Goal: Task Accomplishment & Management: Manage account settings

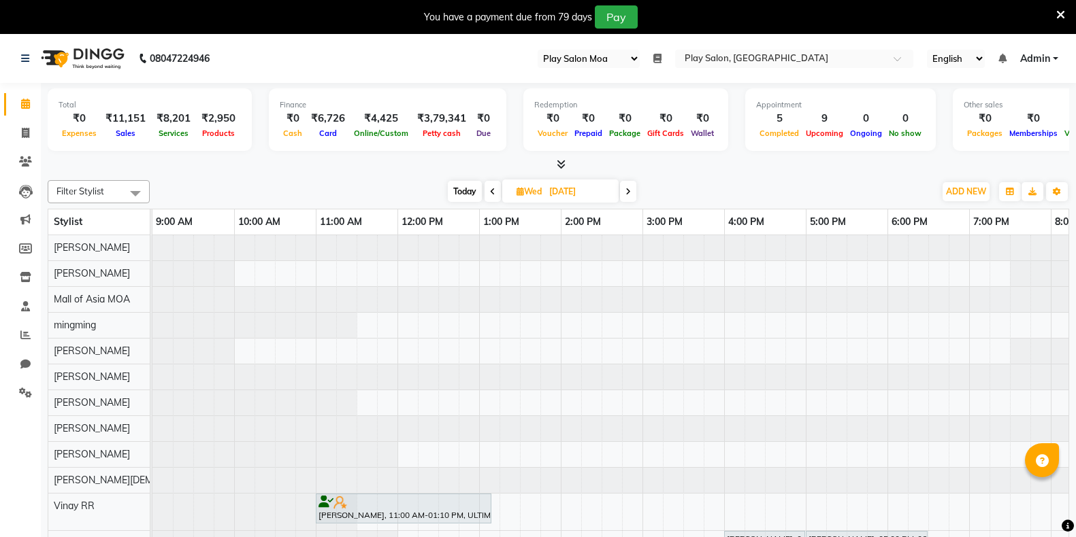
select select "93"
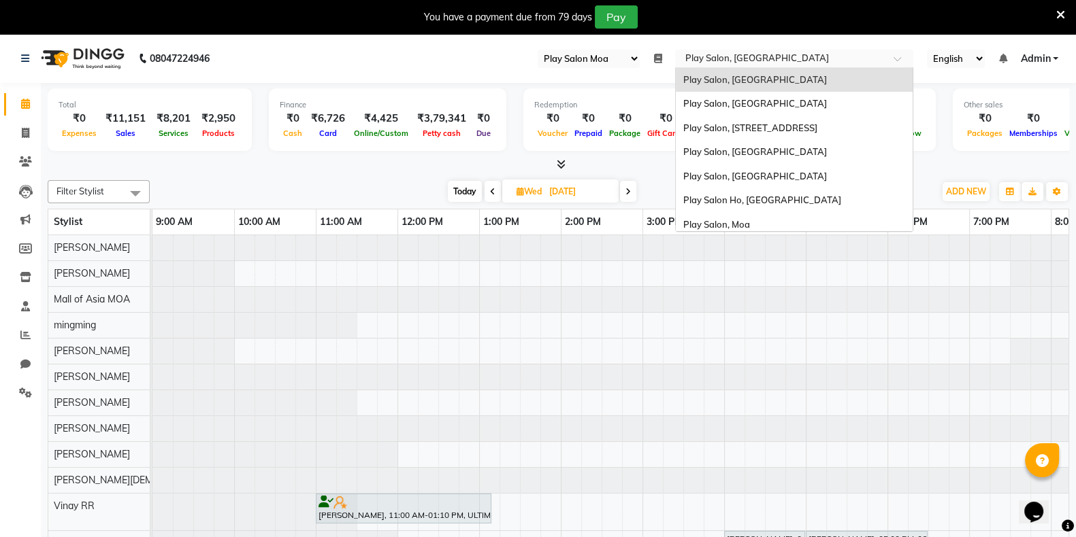
click at [776, 59] on input "text" at bounding box center [780, 60] width 197 height 14
click at [802, 100] on span "Play Salon, [GEOGRAPHIC_DATA]" at bounding box center [754, 103] width 144 height 11
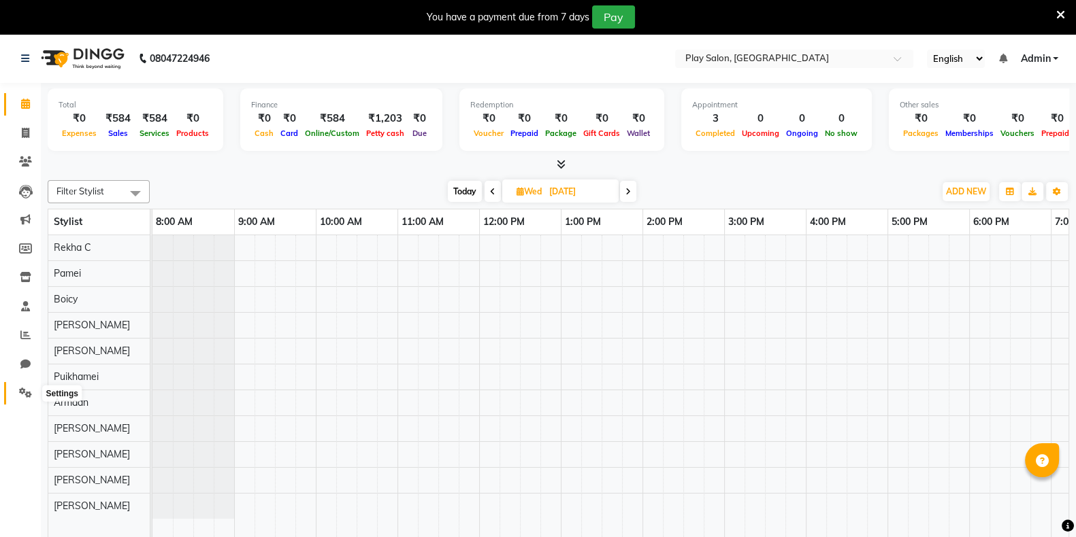
click at [25, 389] on icon at bounding box center [25, 393] width 13 height 10
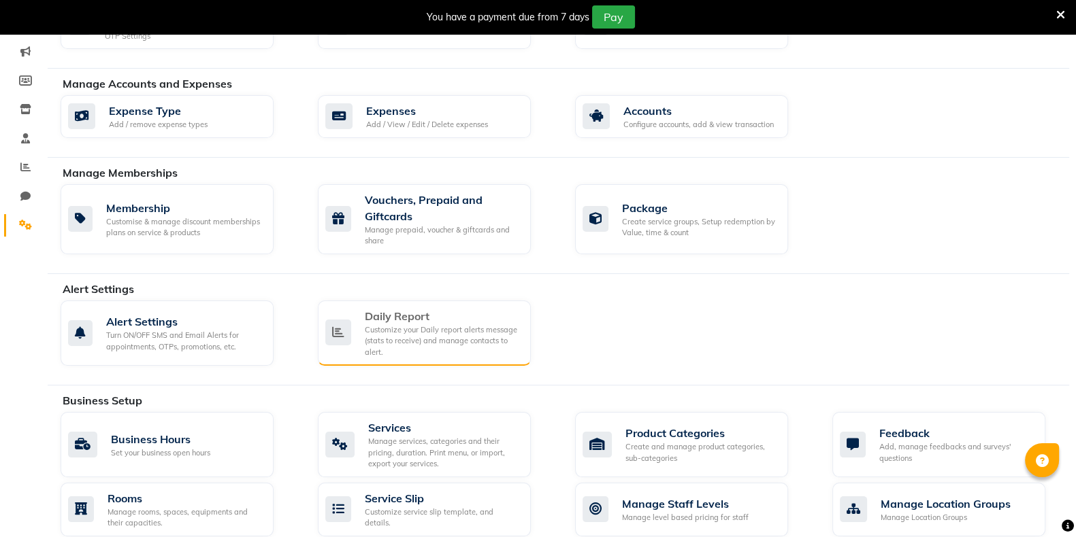
scroll to position [169, 0]
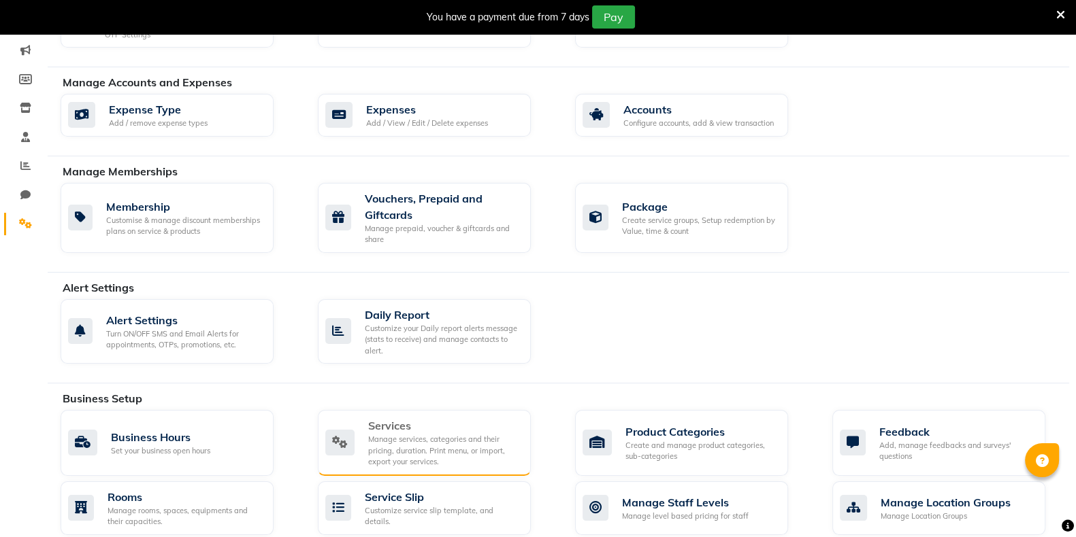
click at [435, 448] on div "Manage services, categories and their pricing, duration. Print menu, or import,…" at bounding box center [444, 451] width 152 height 34
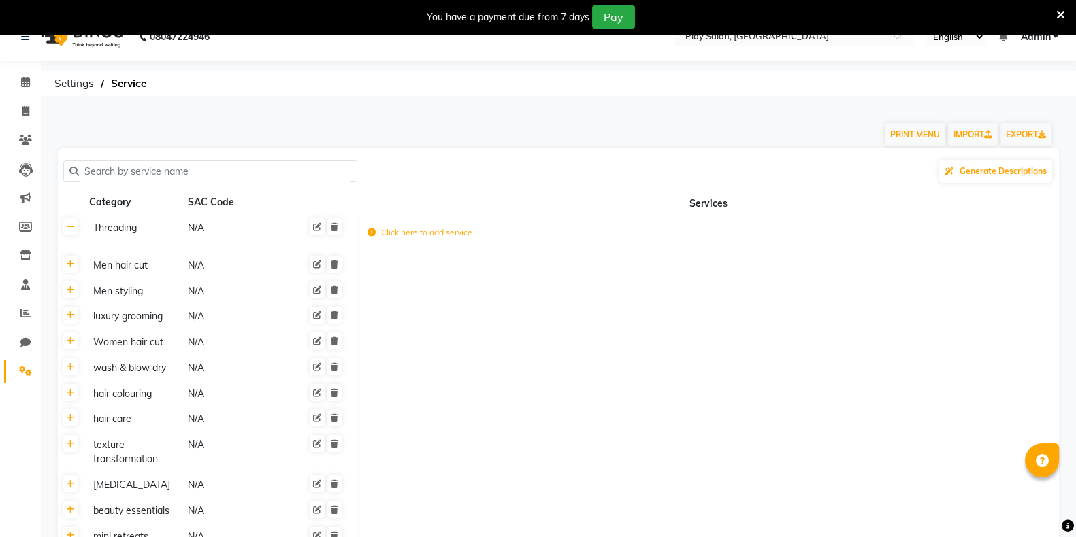
scroll to position [24, 0]
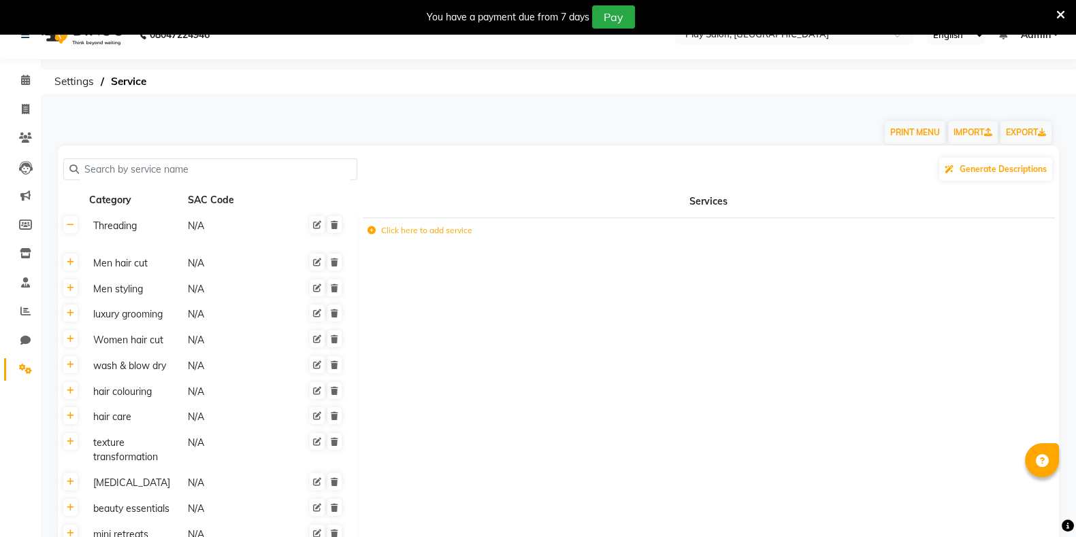
click at [71, 427] on th at bounding box center [71, 418] width 26 height 26
click at [71, 420] on icon at bounding box center [70, 416] width 7 height 8
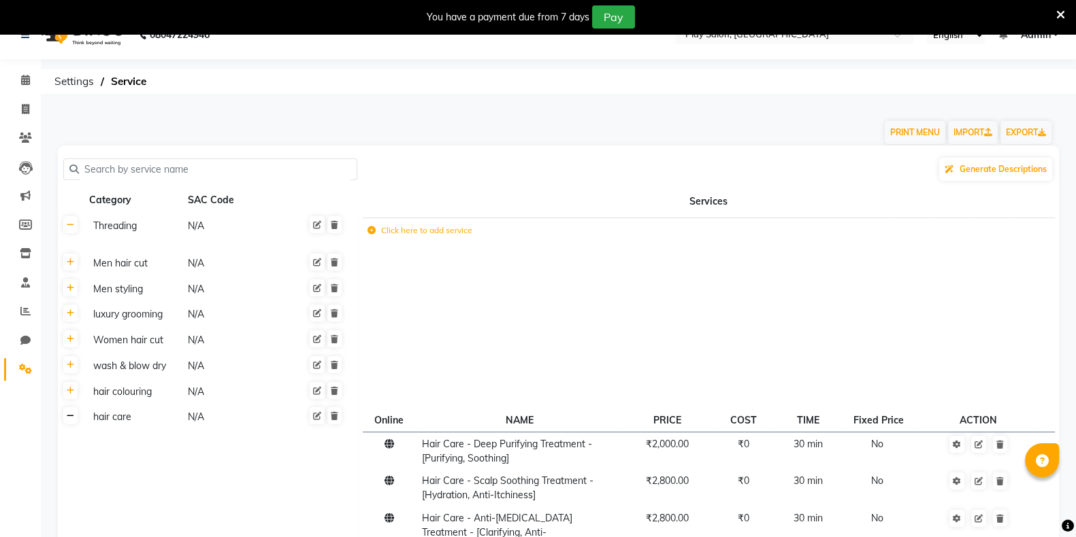
click at [76, 424] on link at bounding box center [70, 416] width 14 height 17
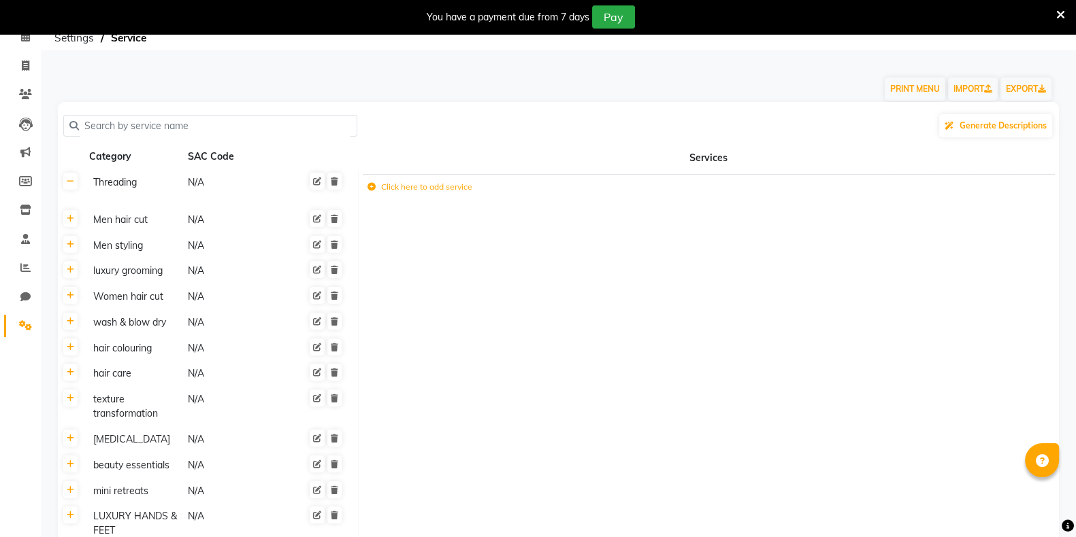
scroll to position [86, 0]
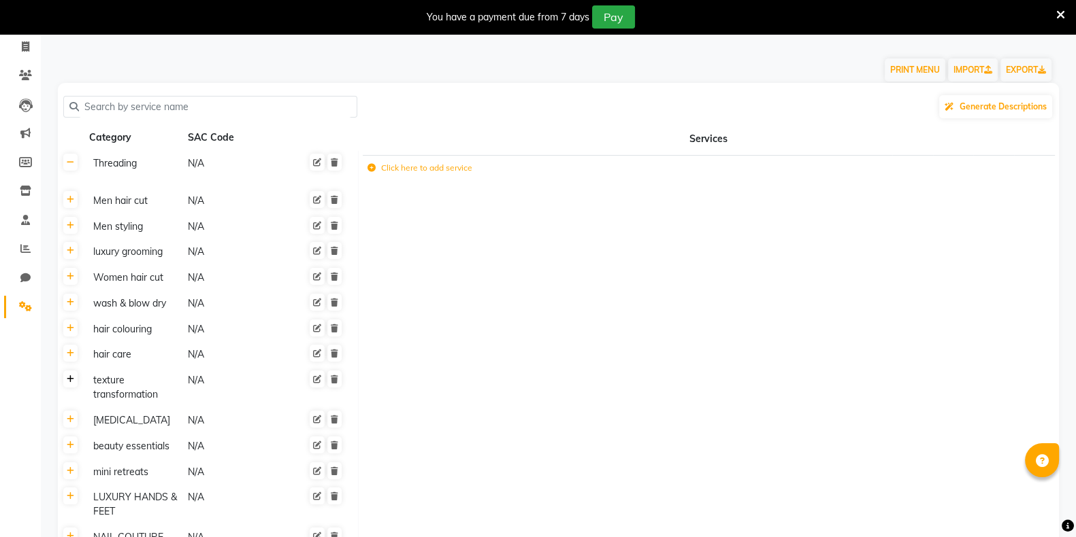
click at [65, 386] on link at bounding box center [70, 379] width 14 height 17
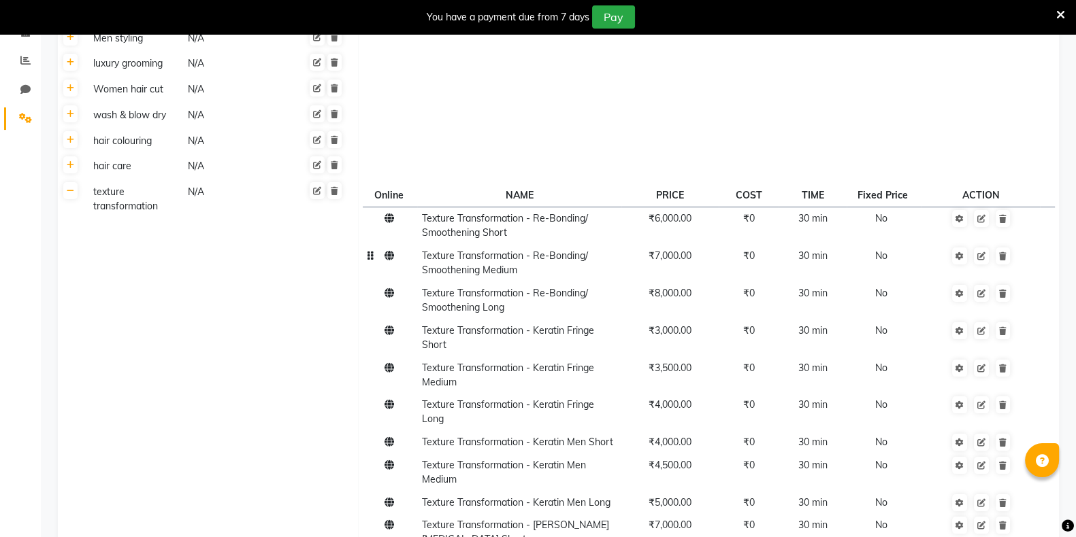
scroll to position [270, 0]
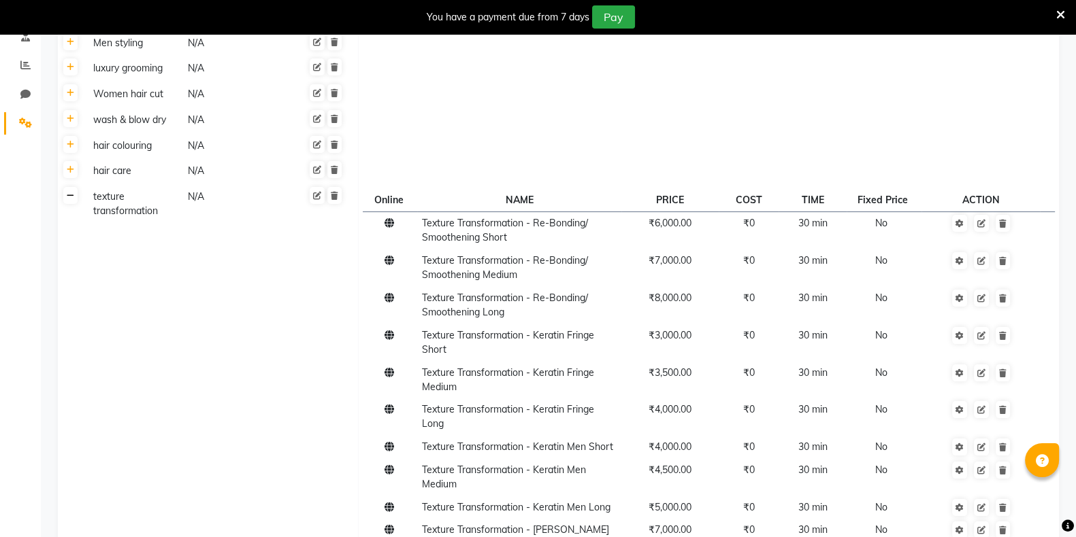
click at [72, 201] on link at bounding box center [70, 195] width 14 height 17
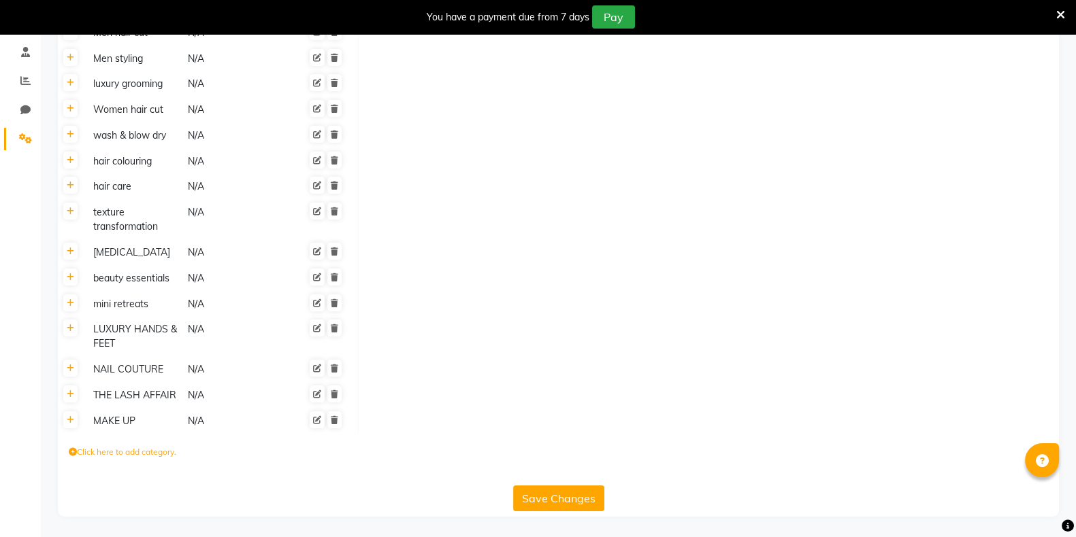
scroll to position [255, 0]
click at [71, 192] on link at bounding box center [70, 185] width 14 height 17
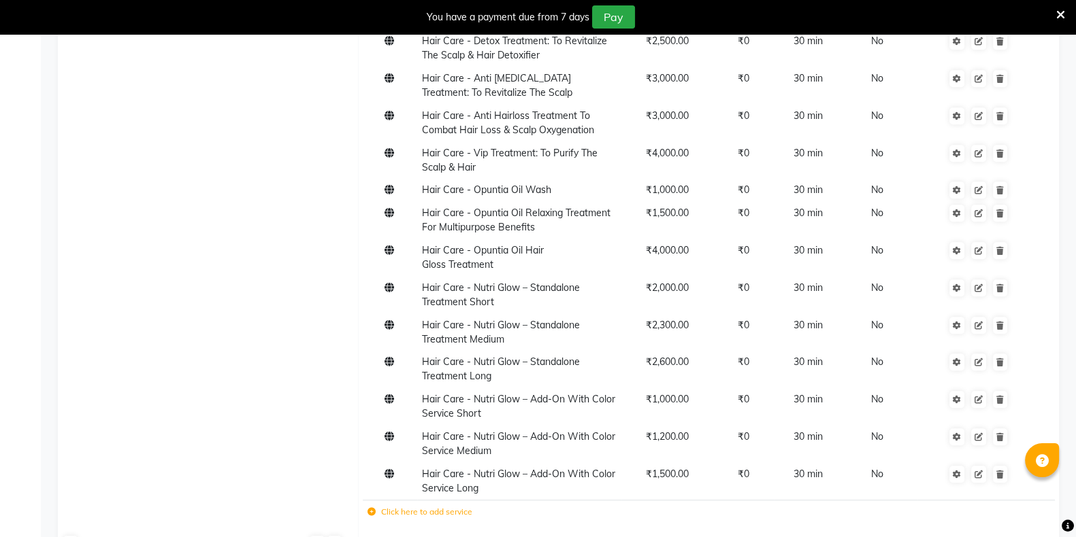
scroll to position [1510, 0]
